Goal: Purchase product/service

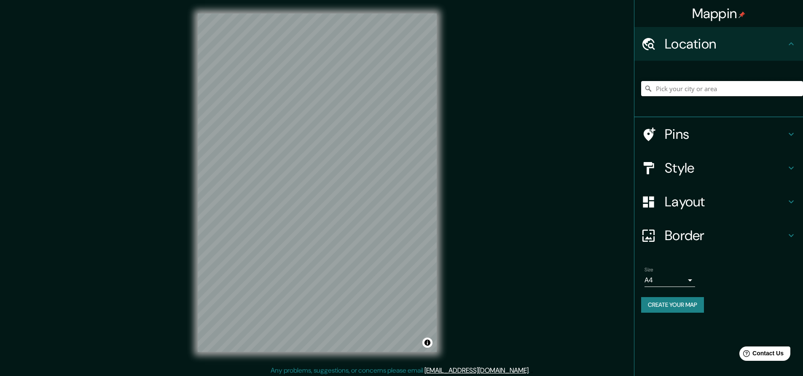
click at [692, 89] on input "Pick your city or area" at bounding box center [722, 88] width 162 height 15
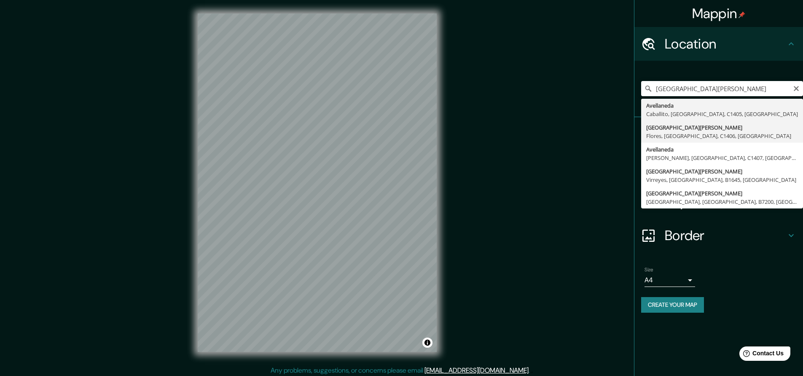
type input "[GEOGRAPHIC_DATA][PERSON_NAME], [GEOGRAPHIC_DATA], [GEOGRAPHIC_DATA]"
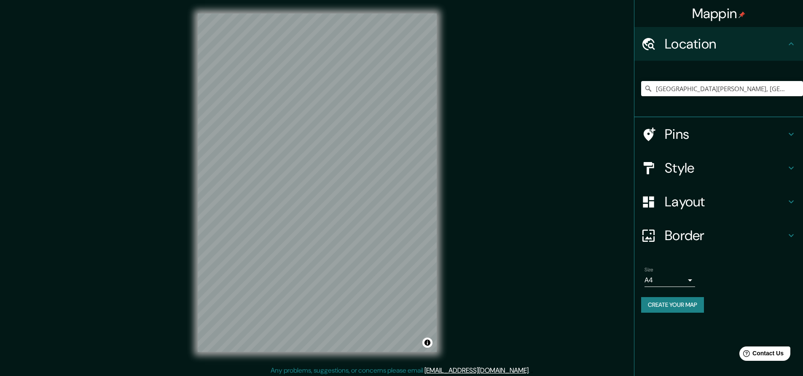
click at [719, 170] on h4 "Style" at bounding box center [725, 167] width 121 height 17
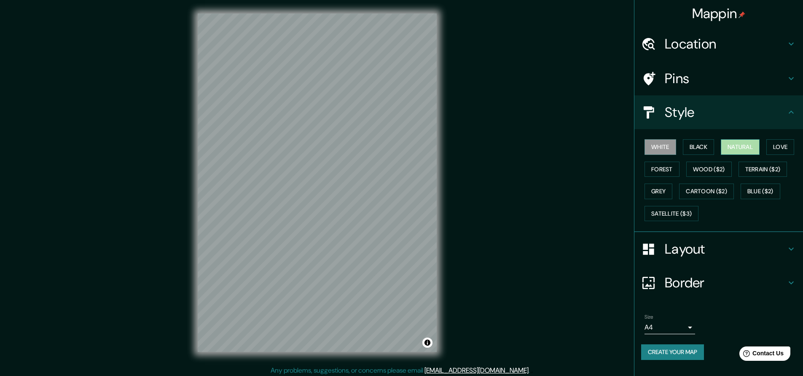
click at [740, 148] on button "Natural" at bounding box center [740, 147] width 39 height 16
click at [697, 249] on h4 "Layout" at bounding box center [725, 248] width 121 height 17
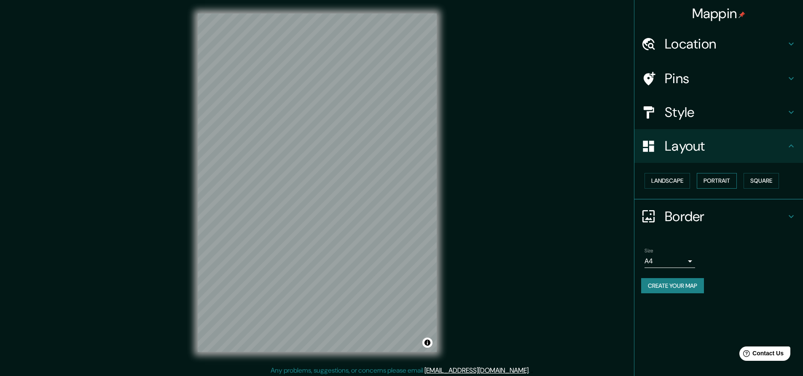
click at [710, 179] on button "Portrait" at bounding box center [717, 181] width 40 height 16
click at [711, 179] on button "Portrait" at bounding box center [717, 181] width 40 height 16
click at [672, 179] on button "Landscape" at bounding box center [668, 181] width 46 height 16
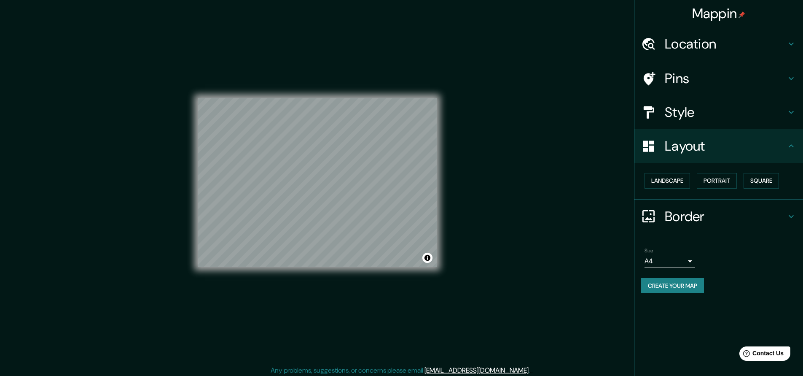
click at [680, 257] on body "Mappin Location [GEOGRAPHIC_DATA][PERSON_NAME][GEOGRAPHIC_DATA], [GEOGRAPHIC_DA…" at bounding box center [401, 188] width 803 height 376
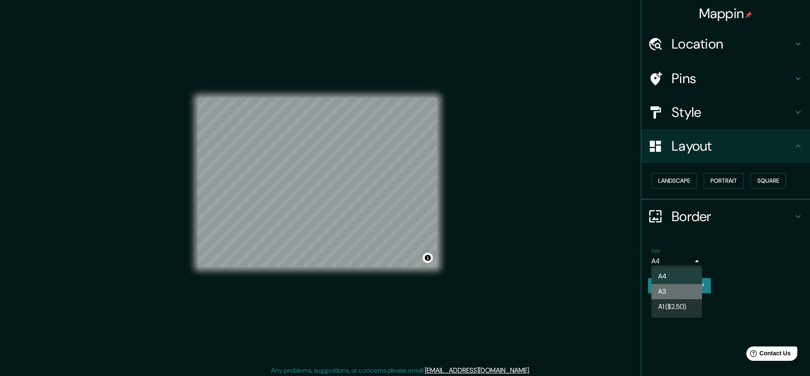
click at [677, 288] on li "A3" at bounding box center [676, 291] width 51 height 15
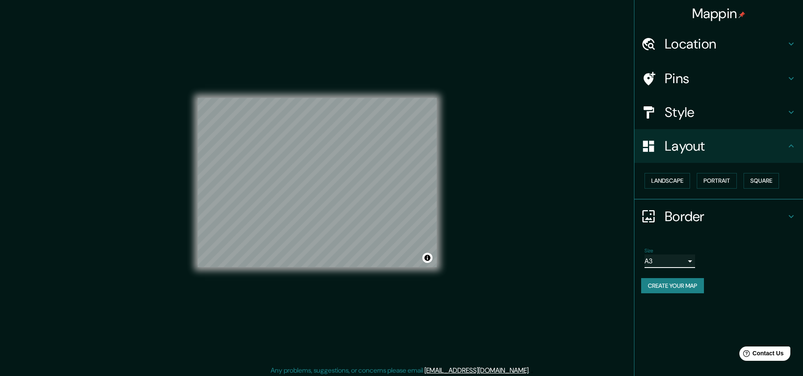
scroll to position [3, 0]
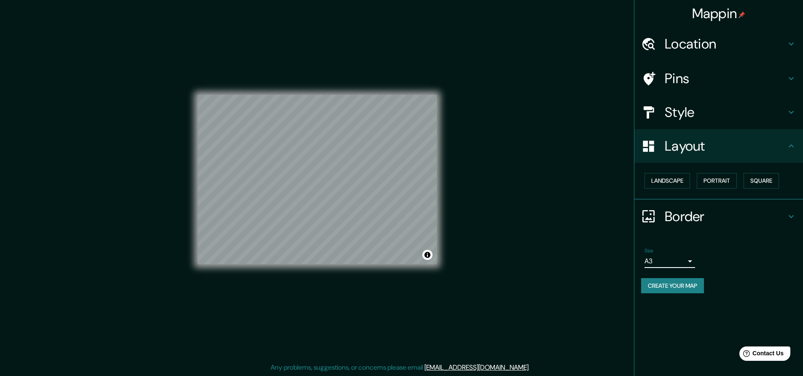
click at [702, 39] on h4 "Location" at bounding box center [725, 43] width 121 height 17
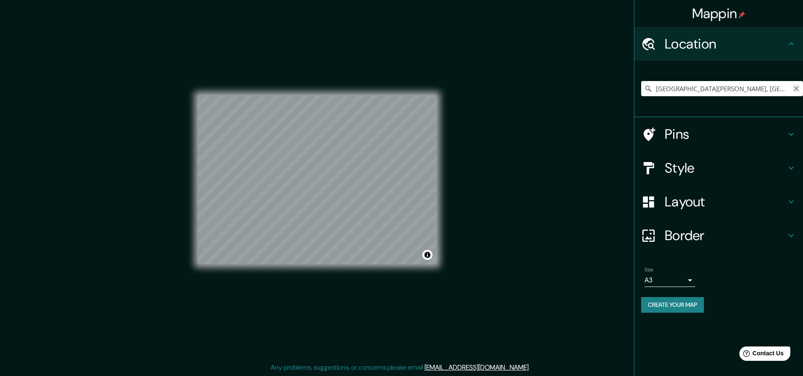
click at [796, 89] on icon "Clear" at bounding box center [796, 88] width 7 height 7
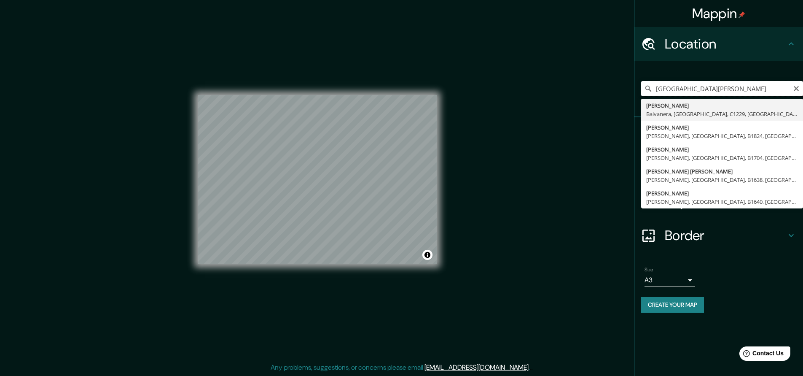
drag, startPoint x: 675, startPoint y: 89, endPoint x: 648, endPoint y: 91, distance: 27.6
click at [648, 91] on div "[GEOGRAPHIC_DATA][PERSON_NAME], [GEOGRAPHIC_DATA], [GEOGRAPHIC_DATA] [PERSON_NA…" at bounding box center [722, 88] width 162 height 15
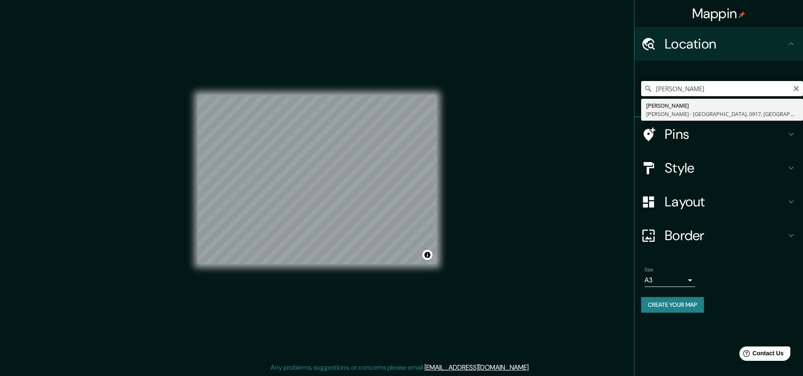
drag, startPoint x: 659, startPoint y: 88, endPoint x: 653, endPoint y: 88, distance: 6.3
click at [653, 88] on input "[PERSON_NAME]" at bounding box center [722, 88] width 162 height 15
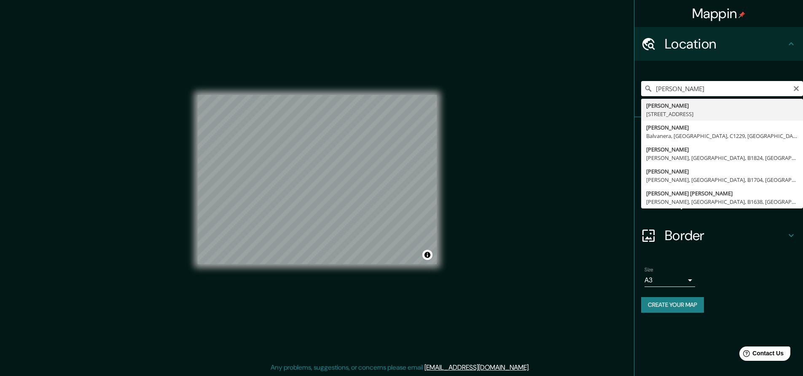
type input "[PERSON_NAME][STREET_ADDRESS]"
